Goal: Task Accomplishment & Management: Use online tool/utility

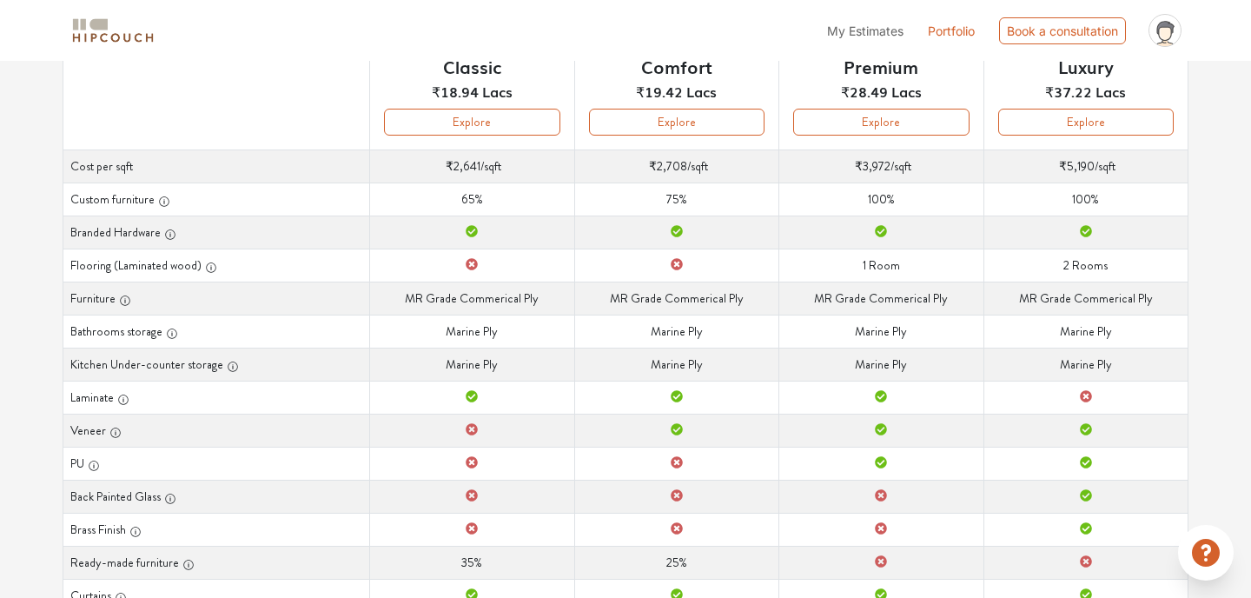
scroll to position [255, 0]
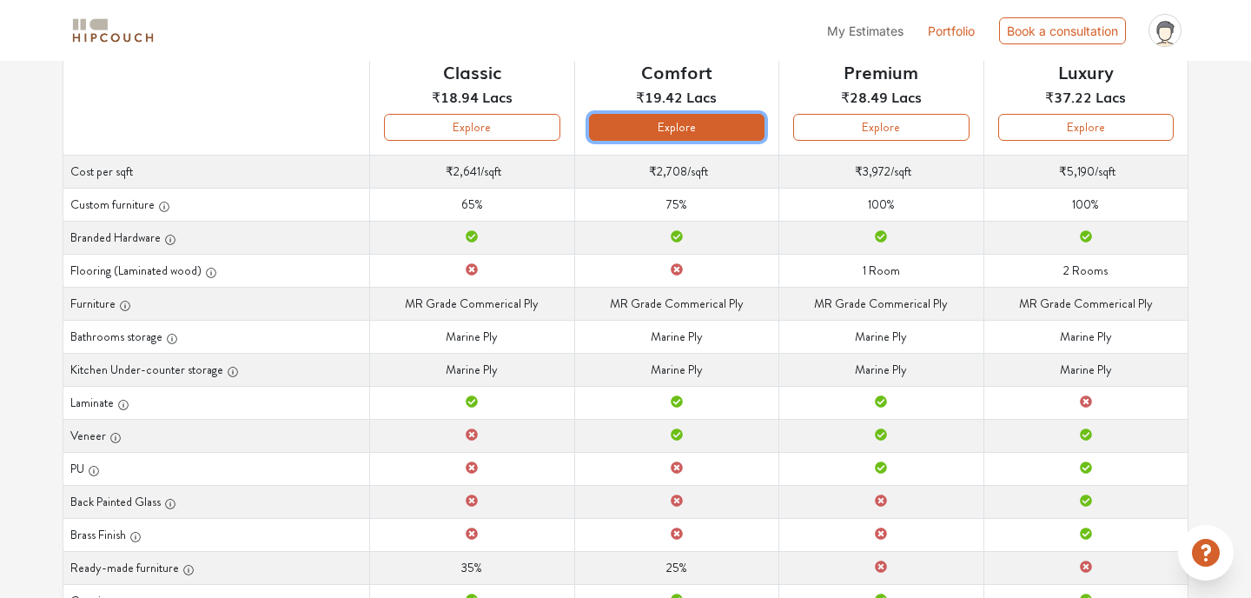
click at [713, 126] on button "Explore" at bounding box center [676, 127] width 175 height 27
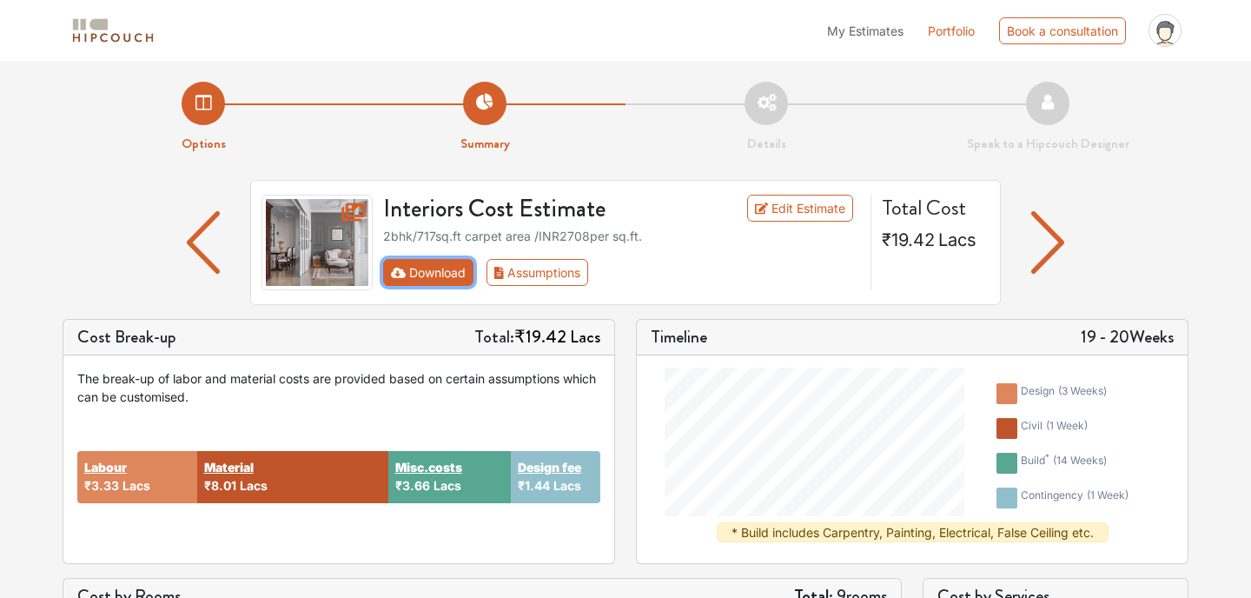
click at [407, 276] on button "Download" at bounding box center [428, 272] width 91 height 27
click at [436, 274] on button "Download" at bounding box center [428, 272] width 91 height 27
click at [476, 107] on li "Summary" at bounding box center [484, 118] width 281 height 72
click at [426, 275] on button "Download" at bounding box center [428, 272] width 91 height 27
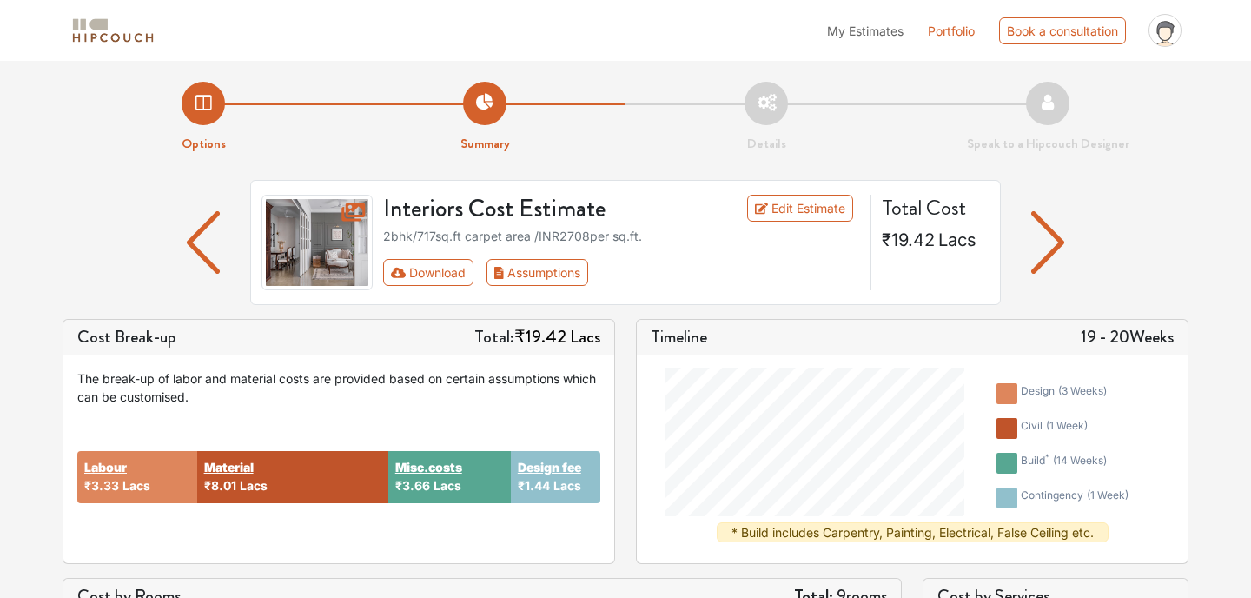
click at [195, 255] on img "button" at bounding box center [204, 242] width 34 height 63
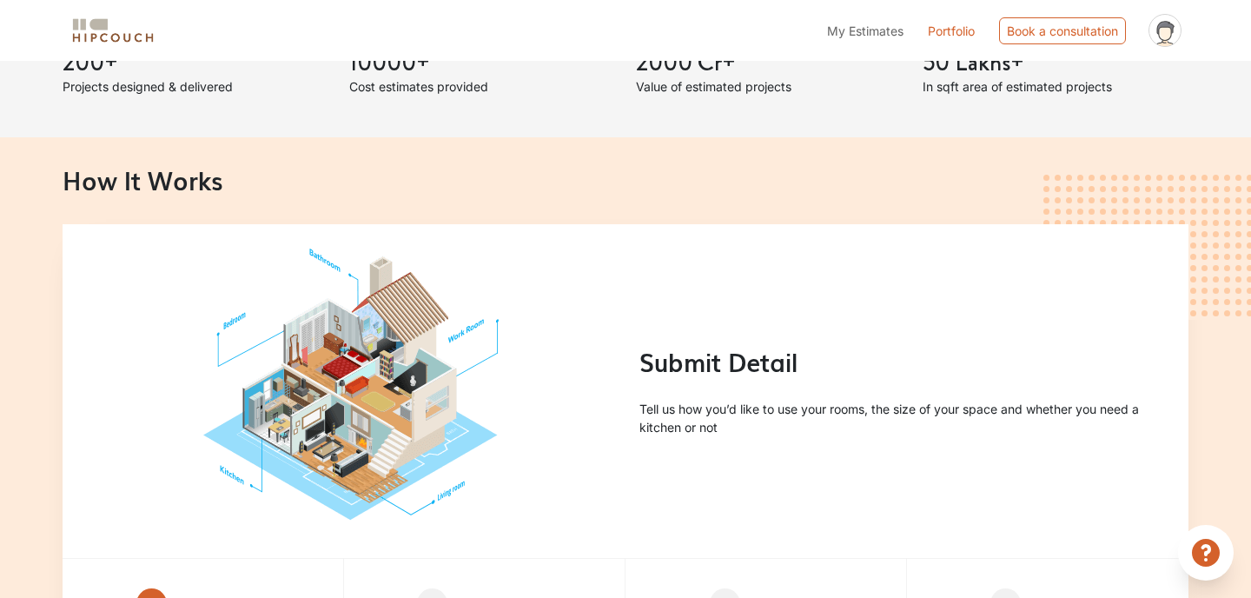
scroll to position [950, 0]
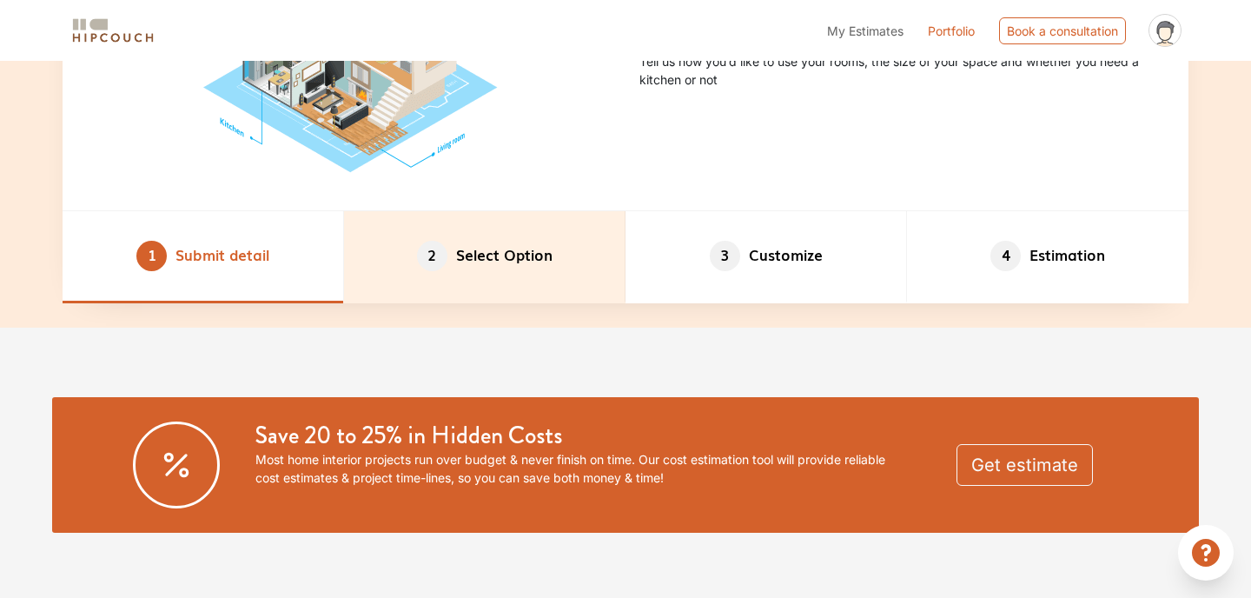
click at [530, 274] on li "2 Select Option" at bounding box center [484, 256] width 281 height 91
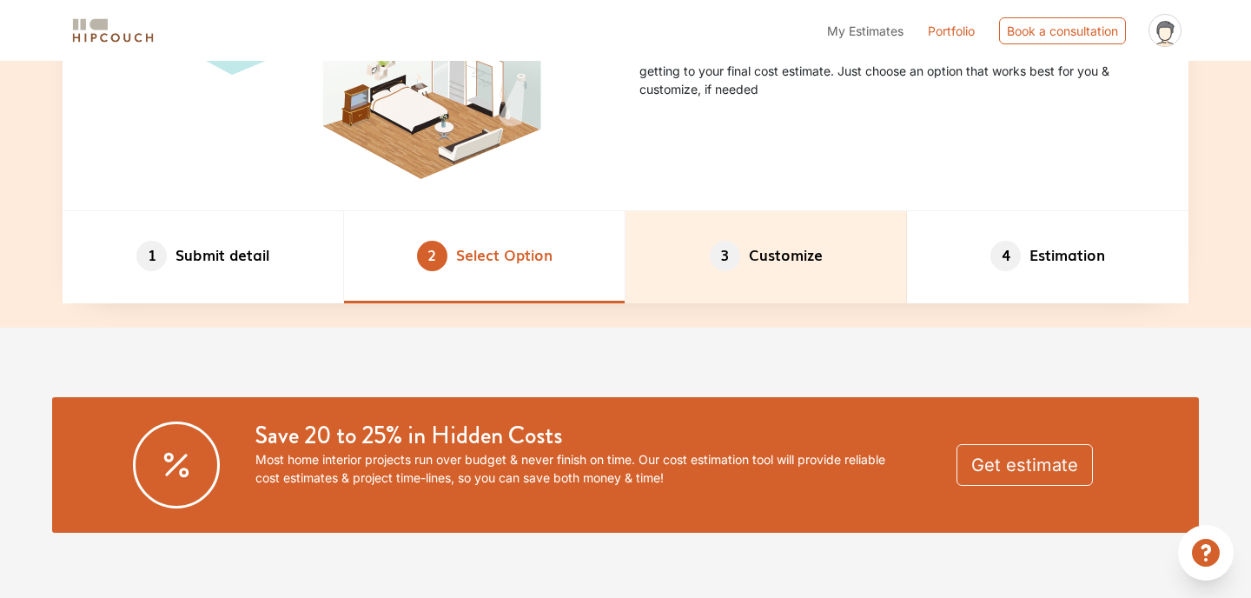
drag, startPoint x: 787, startPoint y: 264, endPoint x: 844, endPoint y: 272, distance: 57.9
click at [789, 265] on li "3 Customize" at bounding box center [765, 256] width 281 height 91
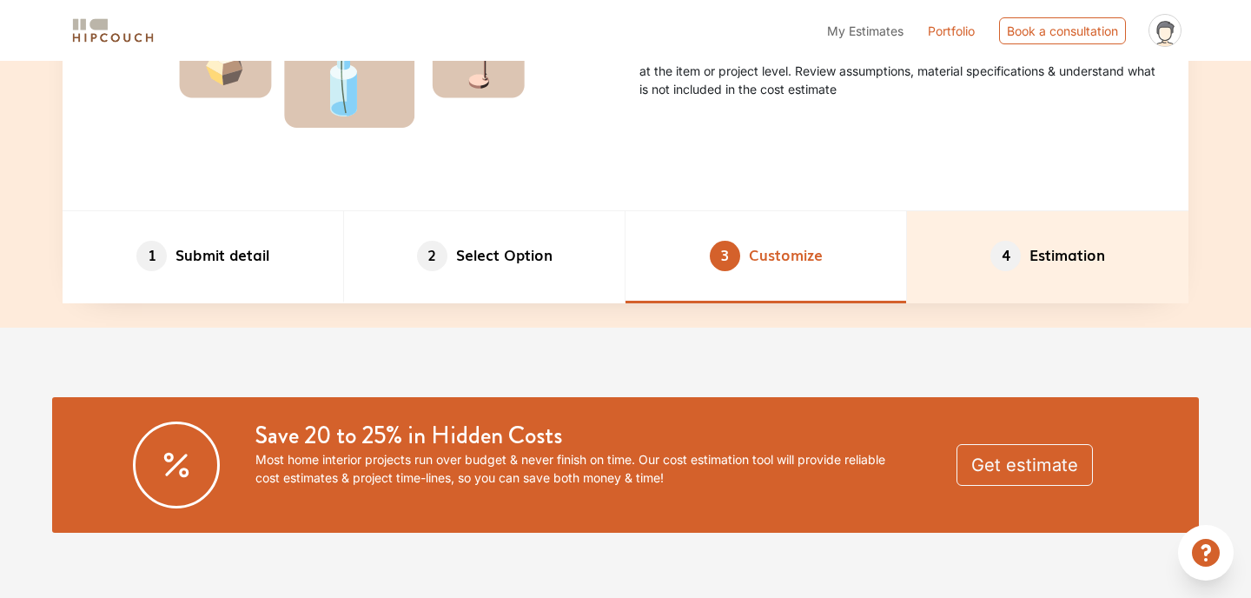
click at [1059, 272] on li "4 Estimation" at bounding box center [1047, 256] width 281 height 91
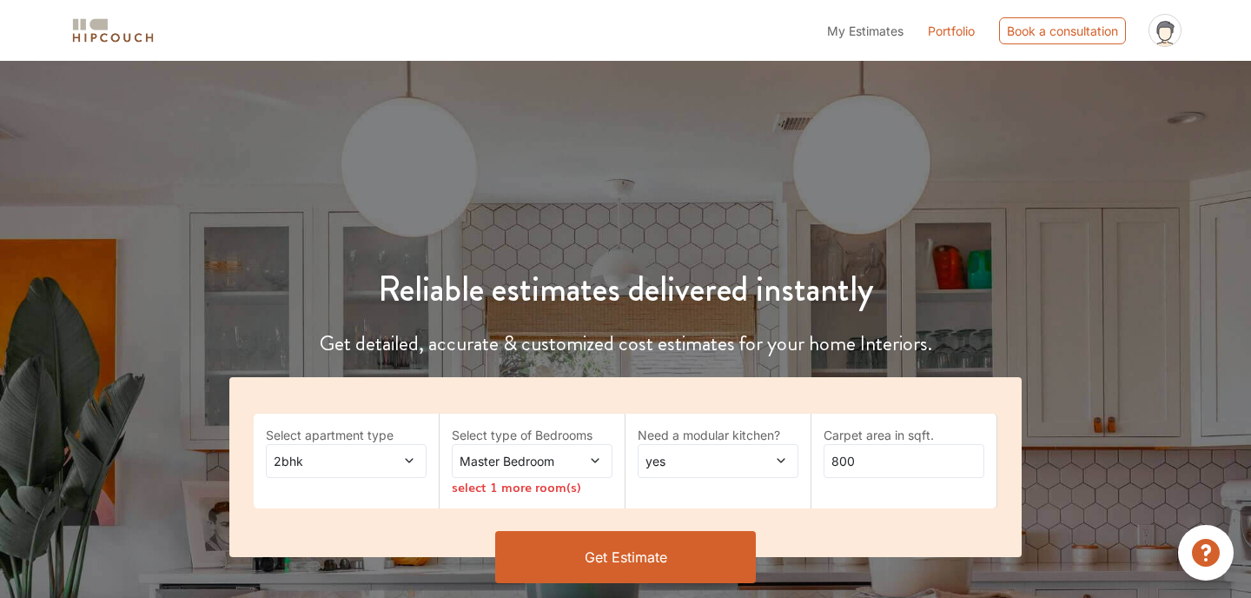
scroll to position [0, 0]
click at [1037, 28] on div "Book a consultation" at bounding box center [1062, 30] width 127 height 27
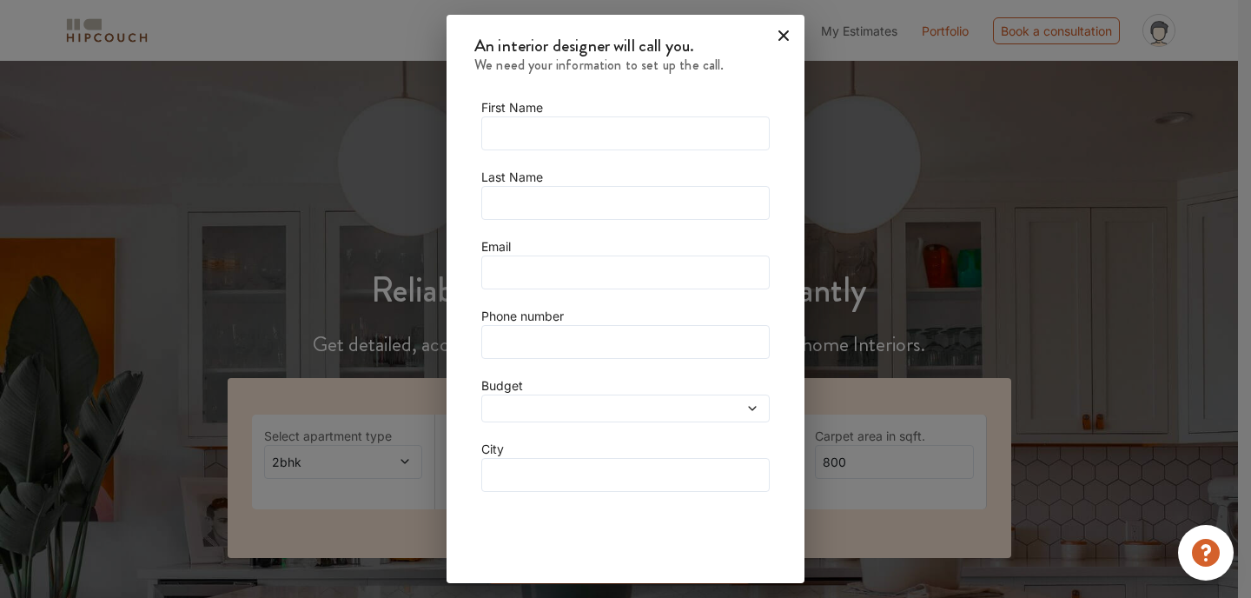
click at [770, 36] on icon at bounding box center [784, 36] width 28 height 28
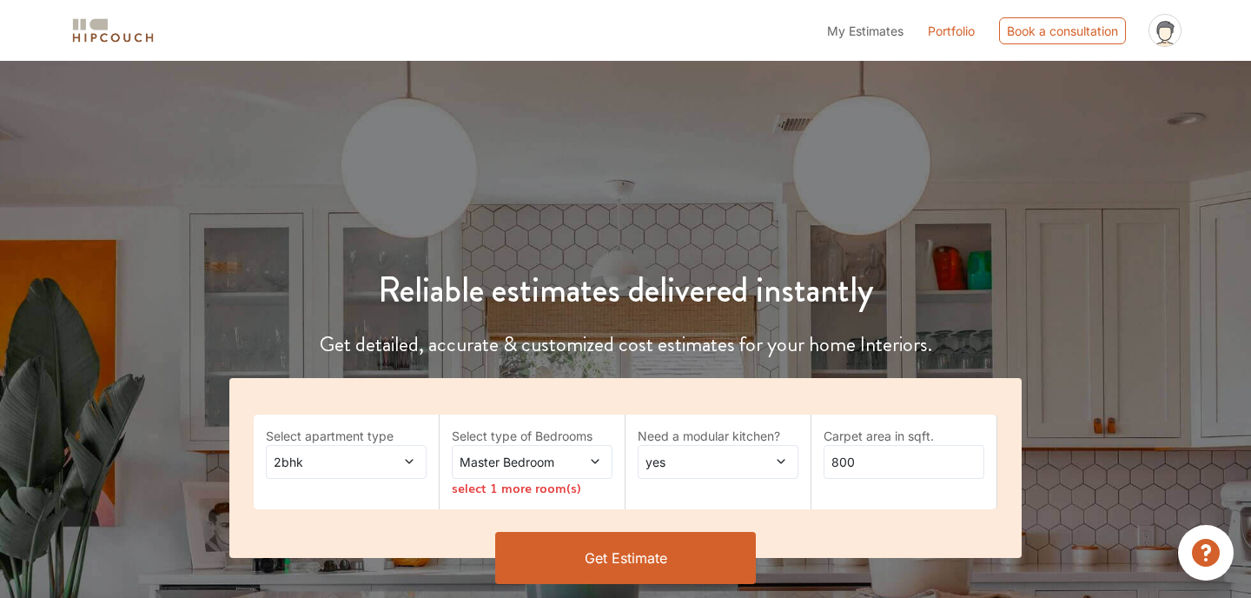
click at [537, 194] on div "Reliable estimates delivered instantly Get detailed, accurate & customized cost…" at bounding box center [625, 398] width 1251 height 424
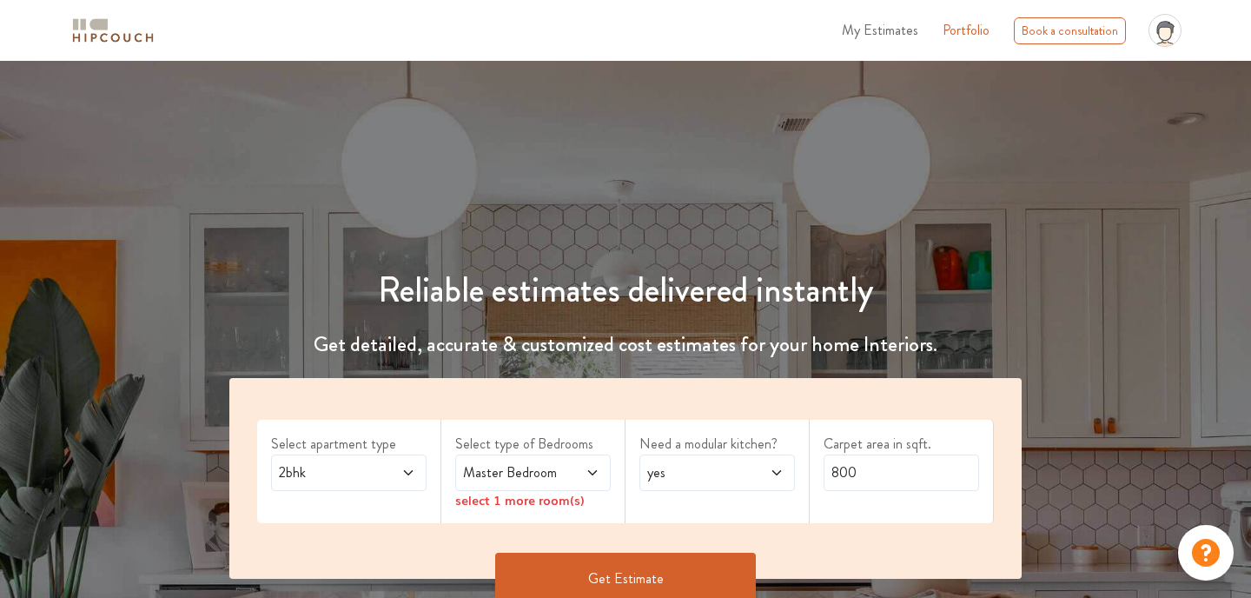
scroll to position [347, 0]
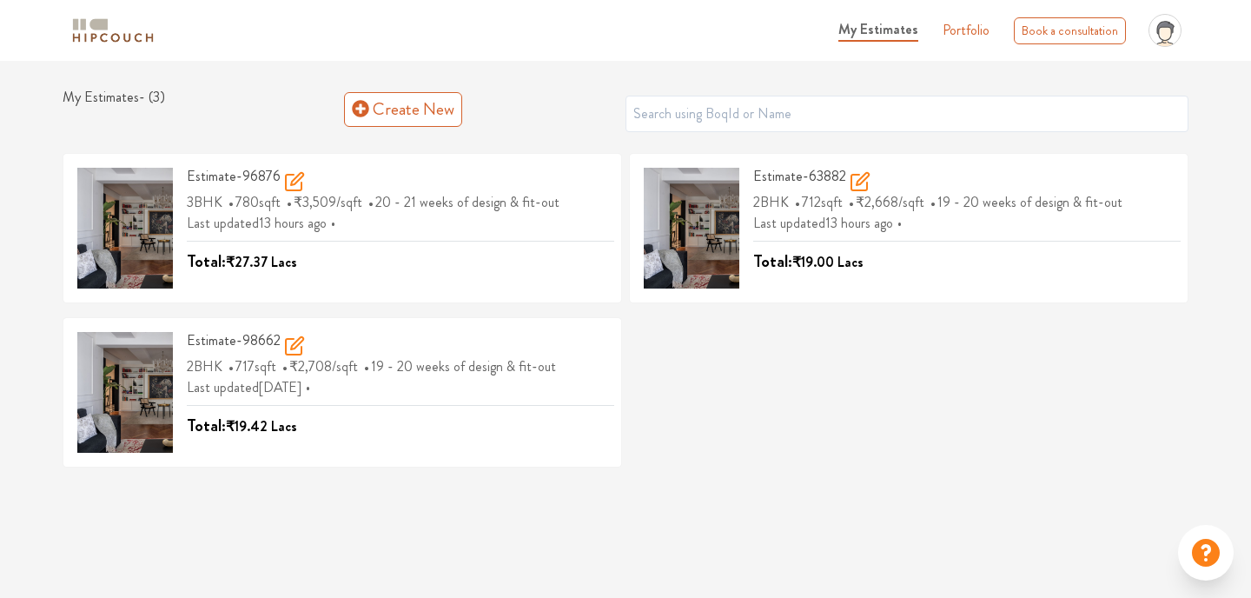
click at [602, 550] on div "My Estimates Portfolio Book a consultation profile pic Upload Boq Logout My Est…" at bounding box center [625, 299] width 1251 height 598
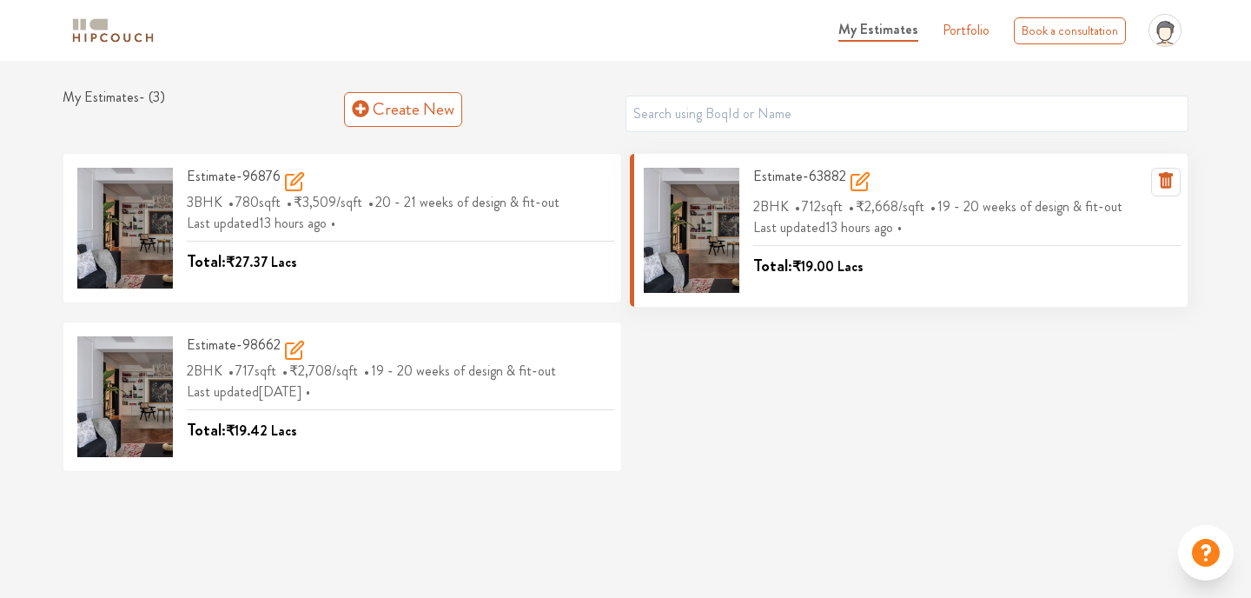
click at [859, 177] on icon at bounding box center [862, 179] width 12 height 12
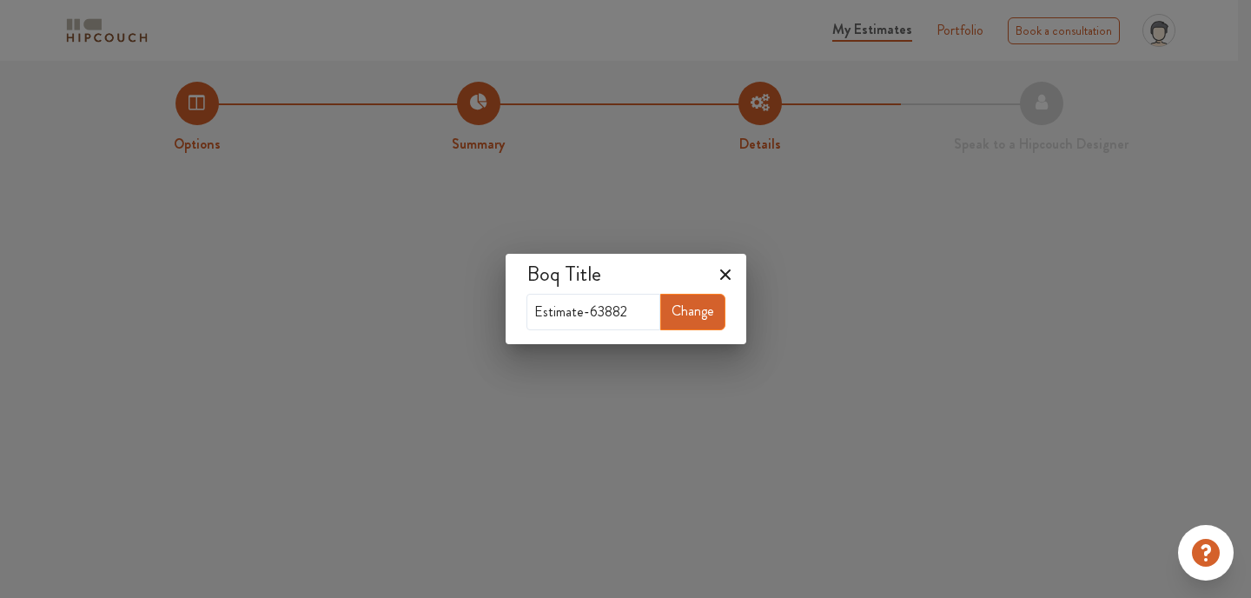
click at [729, 271] on icon at bounding box center [725, 275] width 28 height 28
